Goal: Check status: Check status

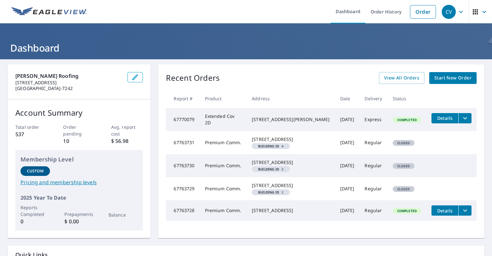
click at [461, 117] on icon "filesDropdownBtn-67770079" at bounding box center [465, 118] width 8 height 8
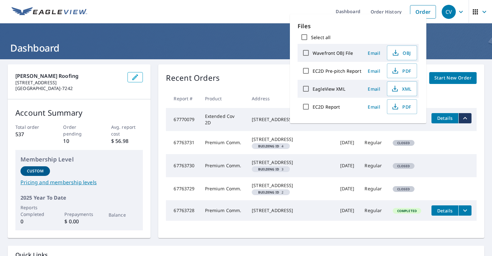
click at [452, 144] on tr "67763731 Premium Comm. [STREET_ADDRESS] Building ID 4 [DATE] Regular Closed" at bounding box center [321, 142] width 311 height 23
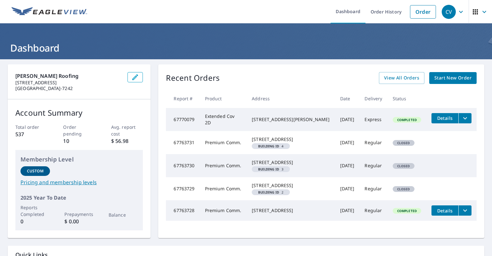
click at [443, 119] on span "Details" at bounding box center [444, 118] width 19 height 6
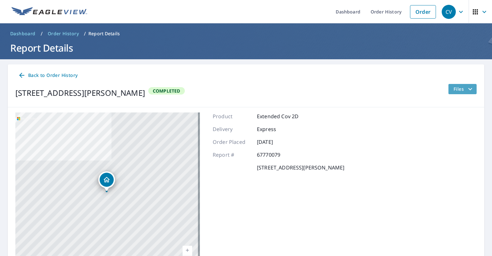
click at [466, 86] on icon "filesDropdownBtn-67770079" at bounding box center [470, 89] width 8 height 8
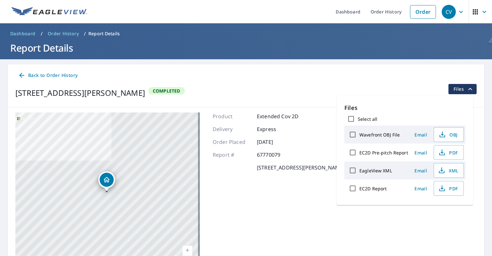
click at [468, 88] on icon "filesDropdownBtn-67770079" at bounding box center [470, 89] width 4 height 2
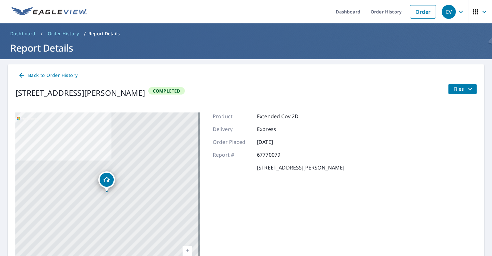
click at [23, 75] on icon at bounding box center [21, 75] width 5 height 5
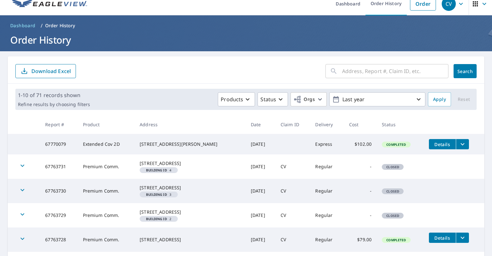
scroll to position [4, 0]
